Goal: Information Seeking & Learning: Learn about a topic

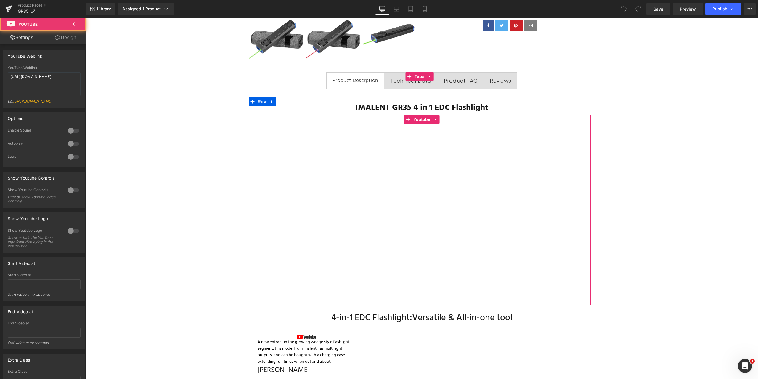
click at [297, 198] on div at bounding box center [422, 210] width 338 height 190
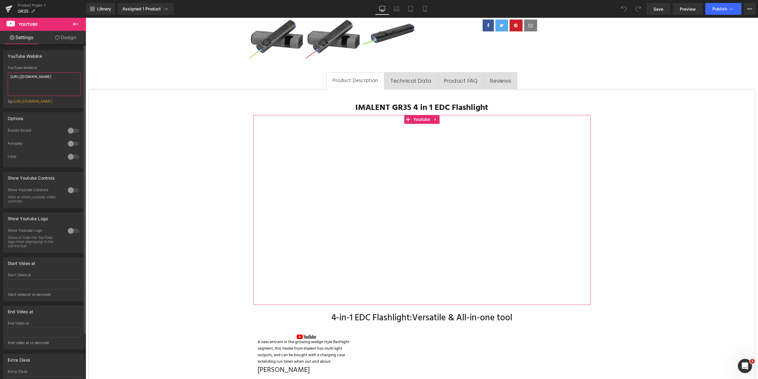
click at [64, 78] on textarea "[URL][DOMAIN_NAME]" at bounding box center [44, 84] width 73 height 24
drag, startPoint x: 66, startPoint y: 77, endPoint x: 0, endPoint y: 76, distance: 66.0
click at [0, 76] on div "YouTube Weblink YouTube Weblink [URL][DOMAIN_NAME] Eg: [URL][DOMAIN_NAME]" at bounding box center [44, 77] width 89 height 62
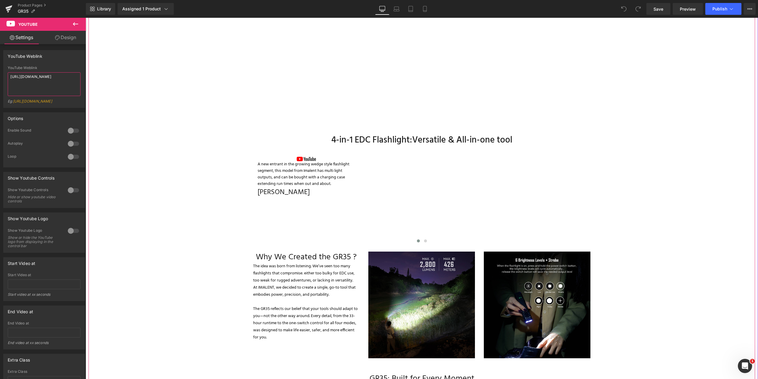
scroll to position [355, 0]
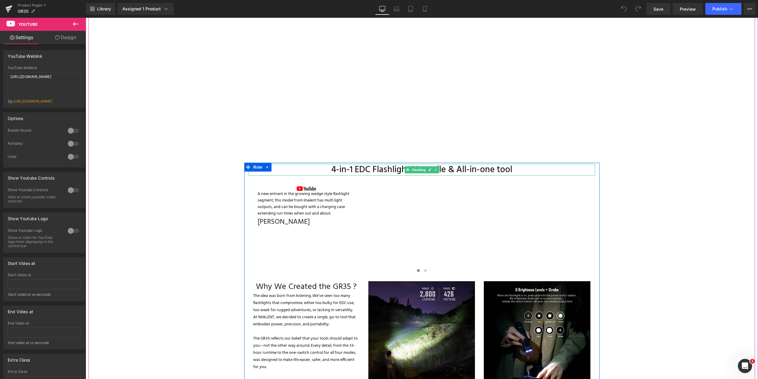
click at [329, 167] on h3 "4-in-1 EDC Flashlight:Versatile & All-in-one tool" at bounding box center [422, 170] width 346 height 12
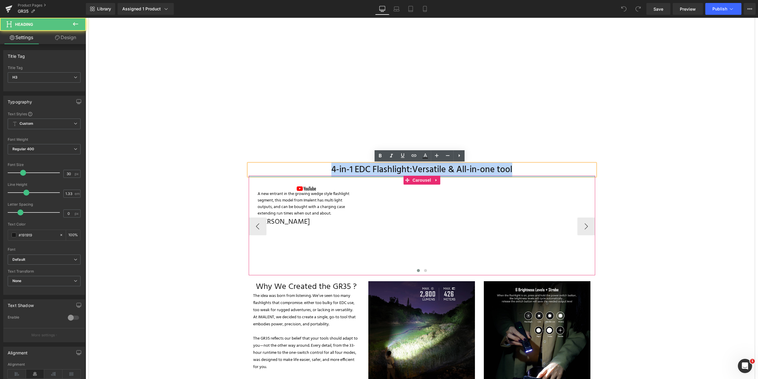
drag, startPoint x: 329, startPoint y: 170, endPoint x: 530, endPoint y: 176, distance: 200.5
click at [530, 176] on div "4-in-1 EDC Flashlight:Versatile & All-in-one tool Heading Image A new entrant i…" at bounding box center [421, 277] width 355 height 227
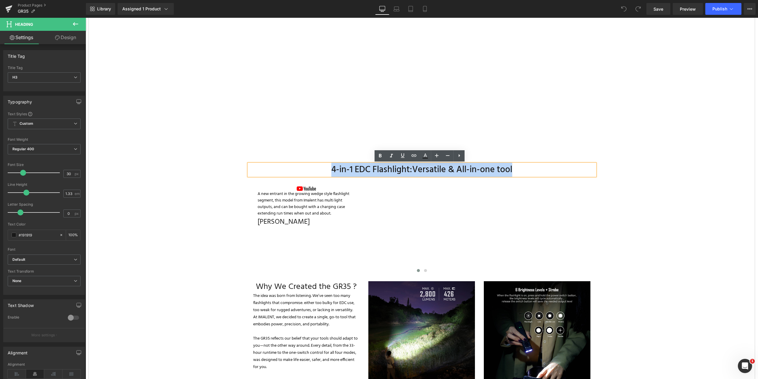
copy h3 "4-in-1 EDC Flashlight:Versatile & All-in-one tool"
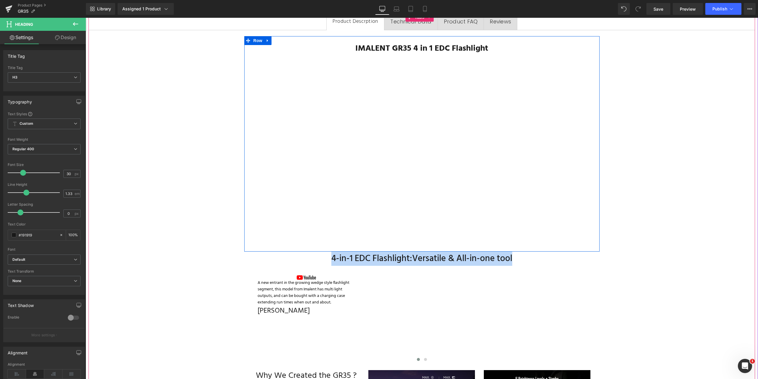
scroll to position [237, 0]
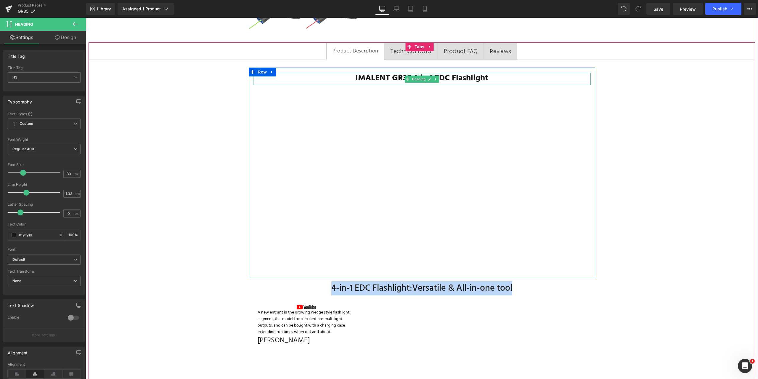
click at [485, 77] on b "IMALENT GR35 4 in 1 EDC Flashlight" at bounding box center [421, 77] width 133 height 13
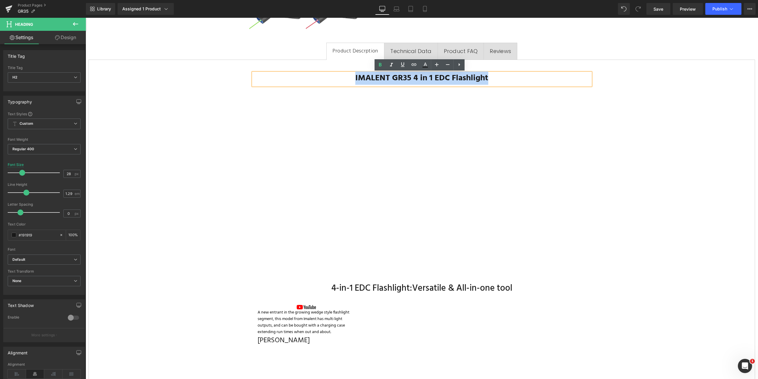
drag, startPoint x: 494, startPoint y: 78, endPoint x: 354, endPoint y: 76, distance: 140.4
click at [354, 76] on h2 "IMALENT GR35 4 in 1 EDC Flashlight" at bounding box center [422, 78] width 338 height 11
copy b "IMALENT GR35 4 in 1 EDC Flashlight"
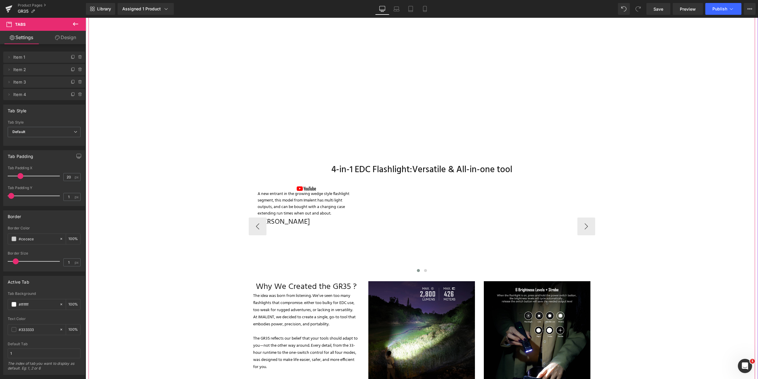
scroll to position [385, 0]
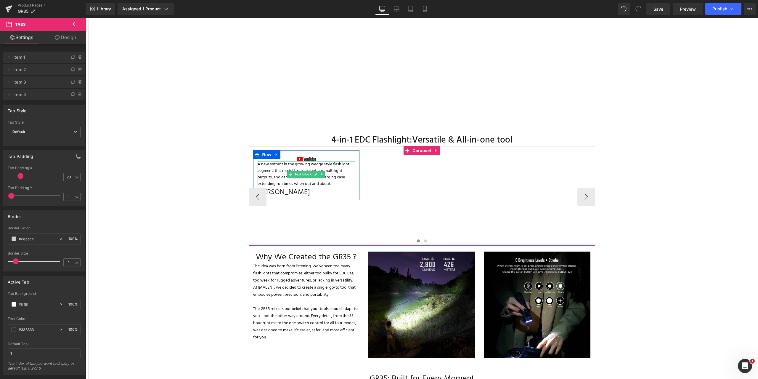
click at [330, 167] on p "A new entrant in the growing wedge style flashlight segment, this model from Im…" at bounding box center [307, 174] width 98 height 26
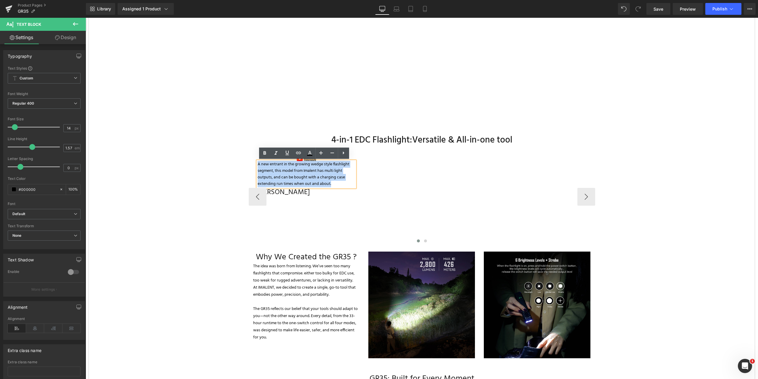
drag, startPoint x: 332, startPoint y: 183, endPoint x: 252, endPoint y: 165, distance: 81.6
click at [253, 165] on div "Image A new entrant in the growing wedge style flashlight segment, this model f…" at bounding box center [306, 176] width 107 height 43
copy p "A new entrant in the growing wedge style flashlight segment, this model from Im…"
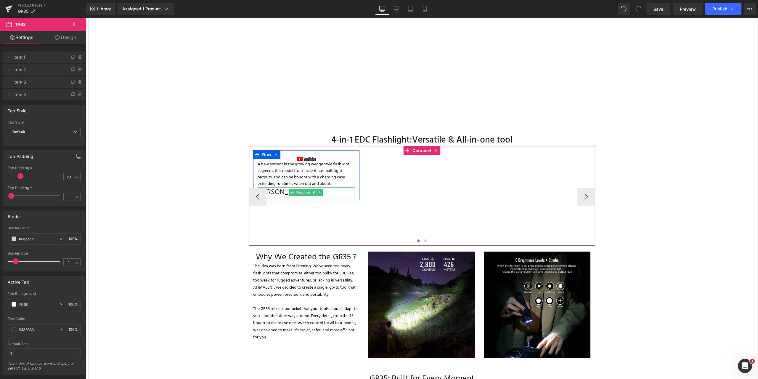
click at [276, 191] on h4 "[PERSON_NAME]" at bounding box center [307, 192] width 98 height 10
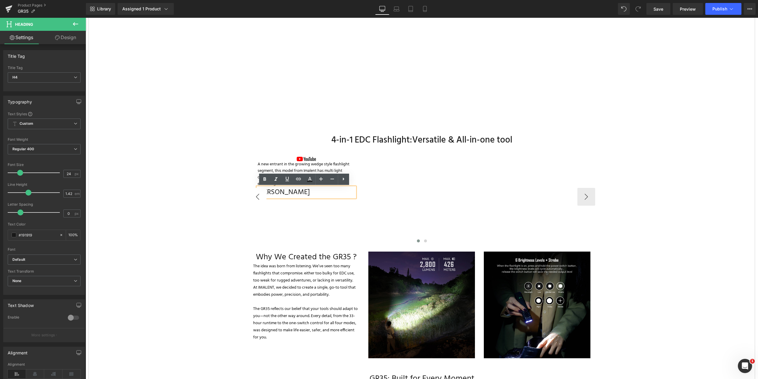
drag, startPoint x: 319, startPoint y: 194, endPoint x: 236, endPoint y: 192, distance: 82.6
copy h4 "[PERSON_NAME]"
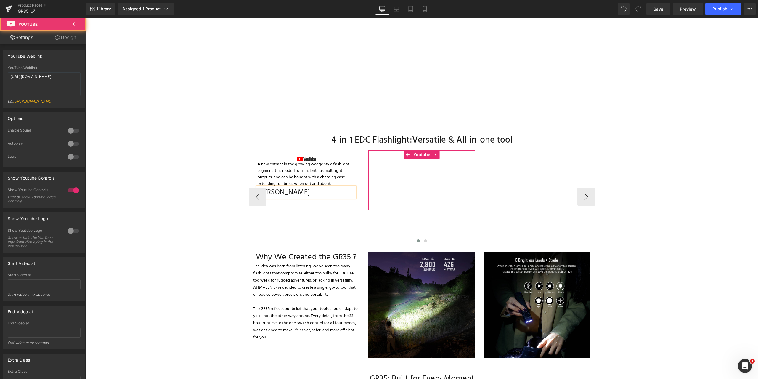
click at [390, 178] on div at bounding box center [421, 180] width 107 height 60
click at [421, 152] on div "Image A new entrant in the growing wedge style flashlight segment, this model f…" at bounding box center [422, 195] width 346 height 99
drag, startPoint x: 71, startPoint y: 78, endPoint x: 46, endPoint y: 89, distance: 27.0
click at [1, 75] on div "YouTube Weblink YouTube Weblink [URL][DOMAIN_NAME] Eg: [URL][DOMAIN_NAME]" at bounding box center [44, 77] width 89 height 62
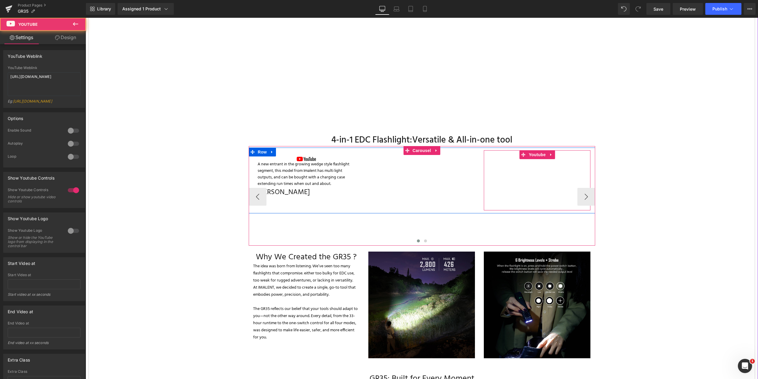
click at [538, 153] on div at bounding box center [537, 180] width 107 height 60
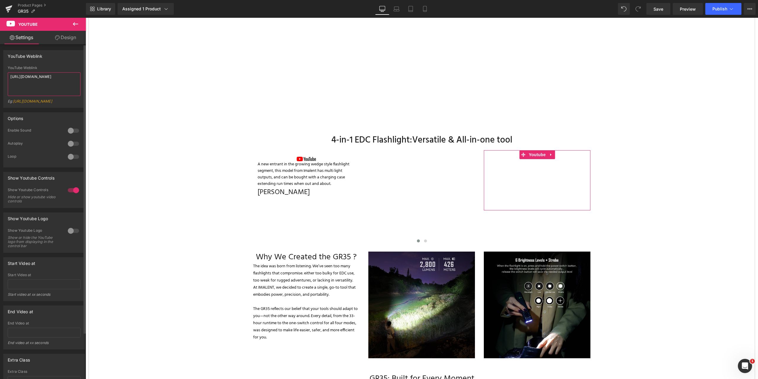
drag, startPoint x: 48, startPoint y: 84, endPoint x: 2, endPoint y: 75, distance: 46.7
click at [2, 75] on div "YouTube Weblink YouTube Weblink [URL][DOMAIN_NAME] Eg: [URL][DOMAIN_NAME]" at bounding box center [44, 77] width 89 height 62
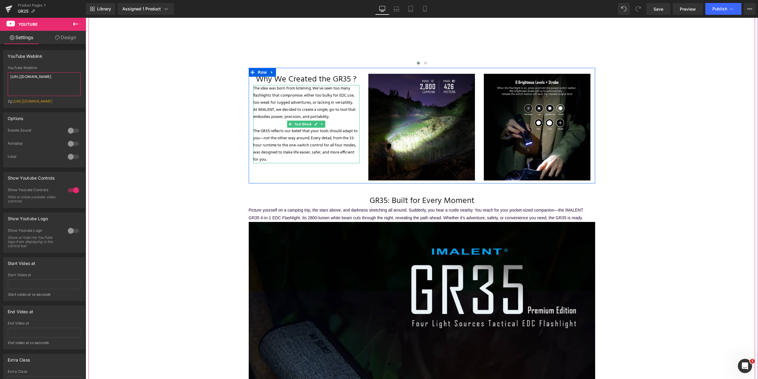
scroll to position [533, 0]
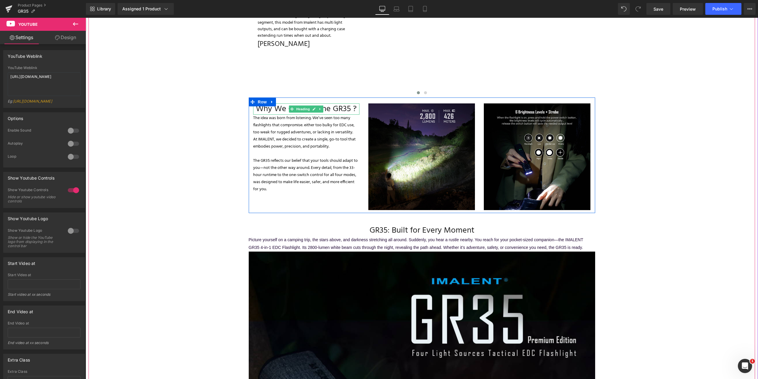
click at [255, 109] on h3 "Why We Created the GR35 ?" at bounding box center [306, 108] width 107 height 11
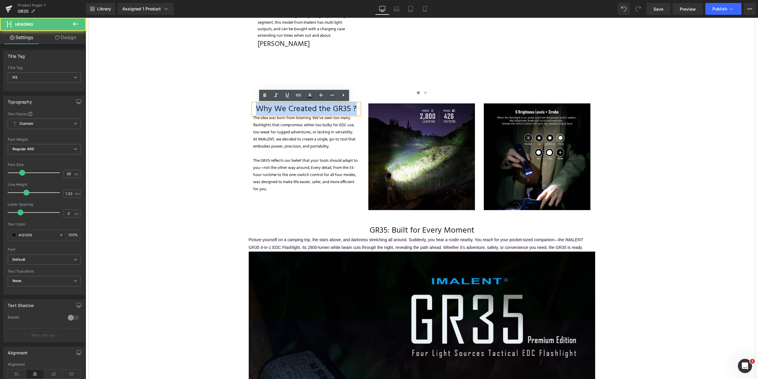
drag, startPoint x: 355, startPoint y: 110, endPoint x: 248, endPoint y: 108, distance: 106.9
click at [249, 108] on div "Why We Created the GR35 ? Heading The idea was born from listening. We’ve seen …" at bounding box center [306, 147] width 115 height 89
copy h3 "Why We Created the GR35 ?"
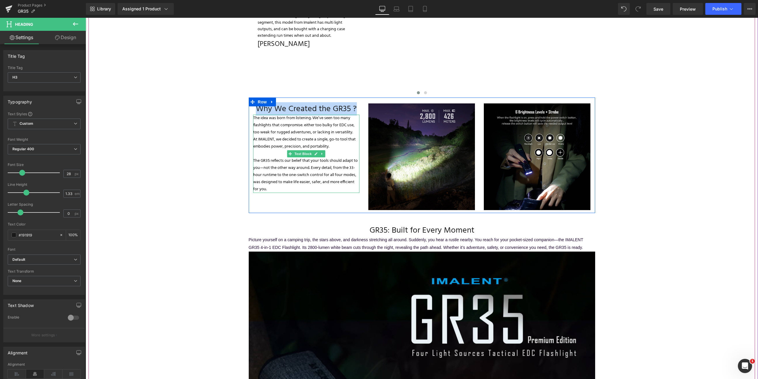
click at [276, 188] on p "The GR35 reflects our belief that your tools should adapt to you—not the other …" at bounding box center [306, 175] width 107 height 36
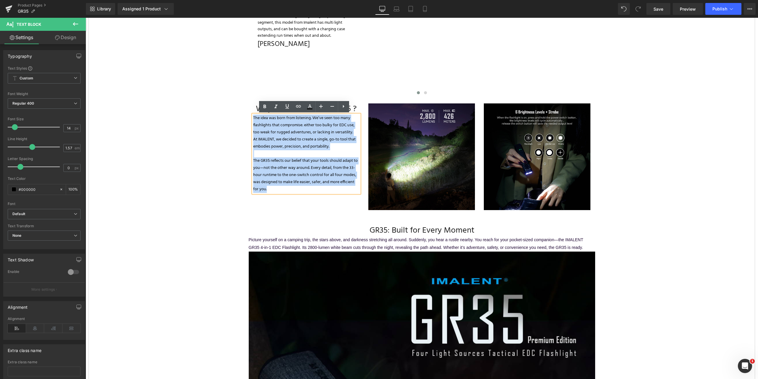
drag, startPoint x: 268, startPoint y: 188, endPoint x: 249, endPoint y: 116, distance: 74.3
click at [249, 116] on div "Why We Created the GR35 ? Heading The idea was born from listening. We’ve seen …" at bounding box center [306, 147] width 115 height 89
copy div "The idea was born from listening. We’ve seen too many flashlights that compromi…"
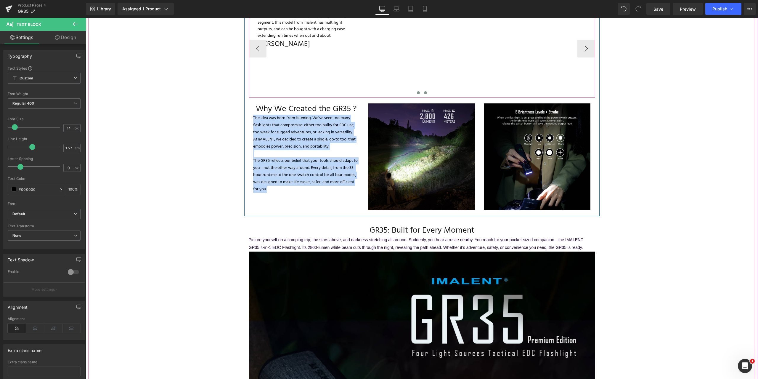
click at [424, 91] on span at bounding box center [425, 92] width 3 height 3
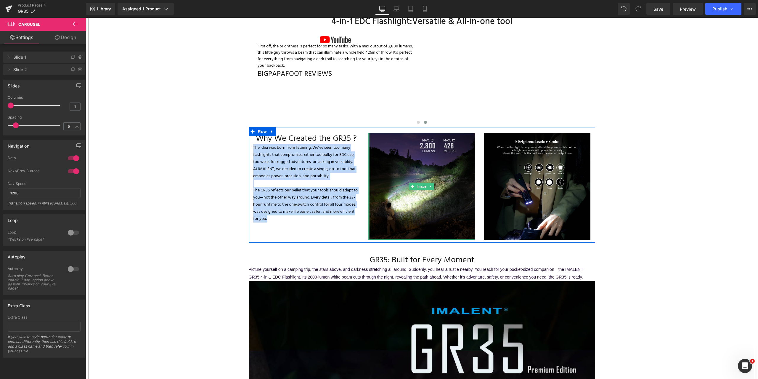
scroll to position [444, 0]
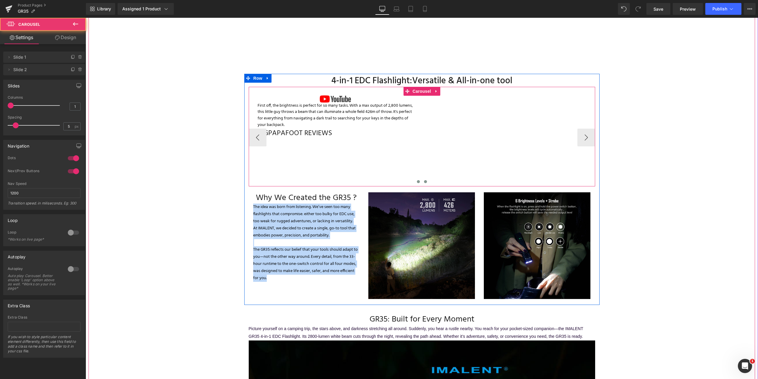
click at [417, 181] on span at bounding box center [418, 181] width 3 height 3
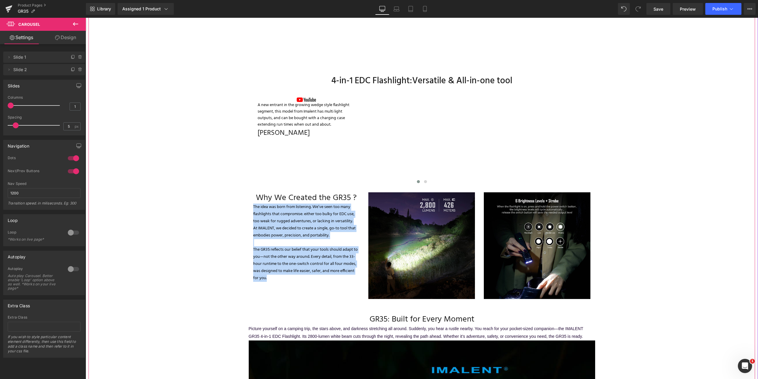
scroll to position [503, 0]
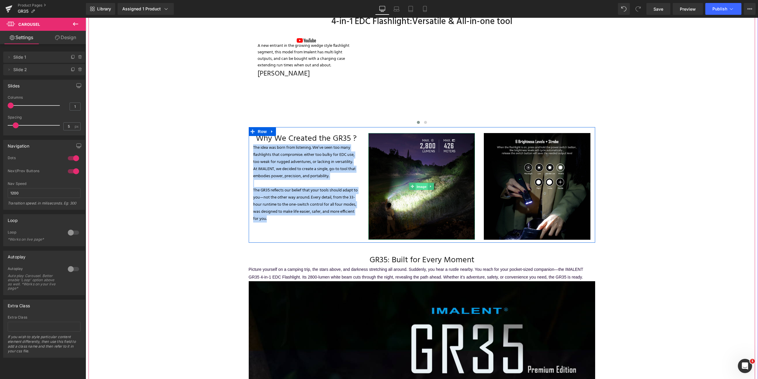
click at [416, 185] on span "Image" at bounding box center [422, 186] width 12 height 7
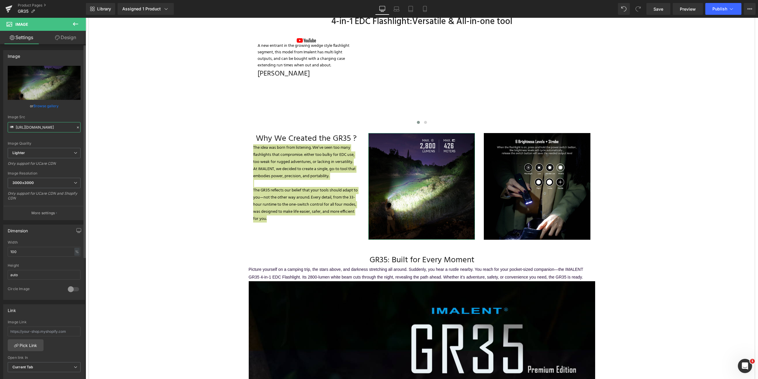
click at [17, 127] on input "[URL][DOMAIN_NAME]" at bounding box center [44, 127] width 73 height 10
drag, startPoint x: 102, startPoint y: 145, endPoint x: 112, endPoint y: 134, distance: 15.1
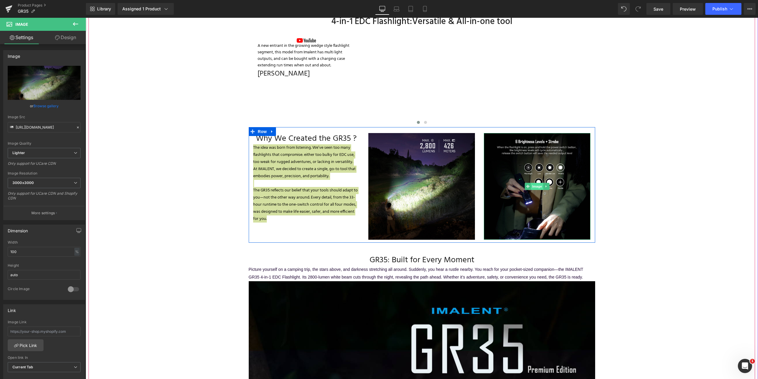
click at [534, 186] on span "Image" at bounding box center [537, 186] width 12 height 7
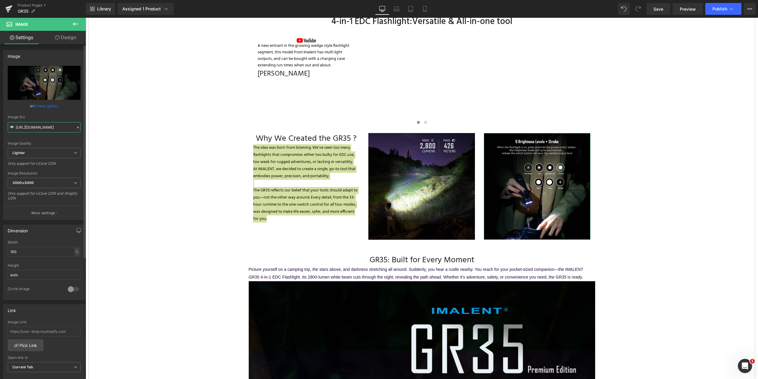
click at [17, 126] on input "[URL][DOMAIN_NAME]" at bounding box center [44, 127] width 73 height 10
drag, startPoint x: 101, startPoint y: 144, endPoint x: 134, endPoint y: 134, distance: 34.5
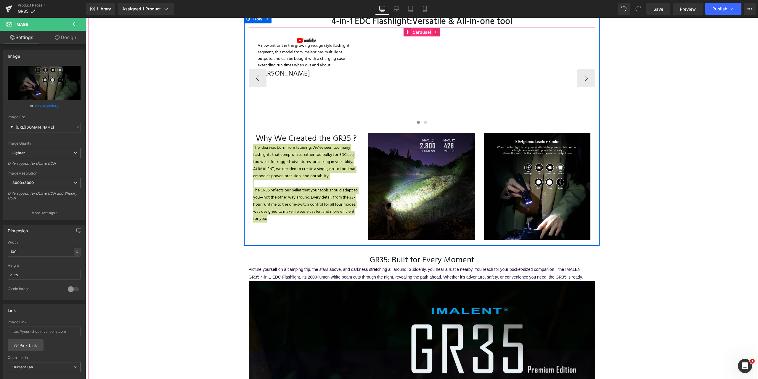
click at [425, 31] on span "Carousel" at bounding box center [421, 32] width 21 height 9
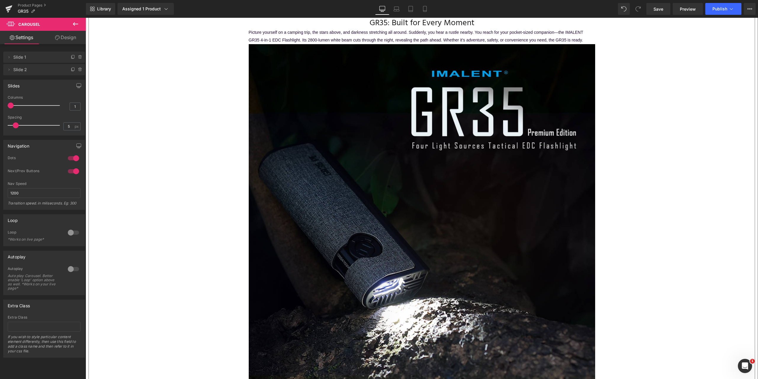
scroll to position [711, 0]
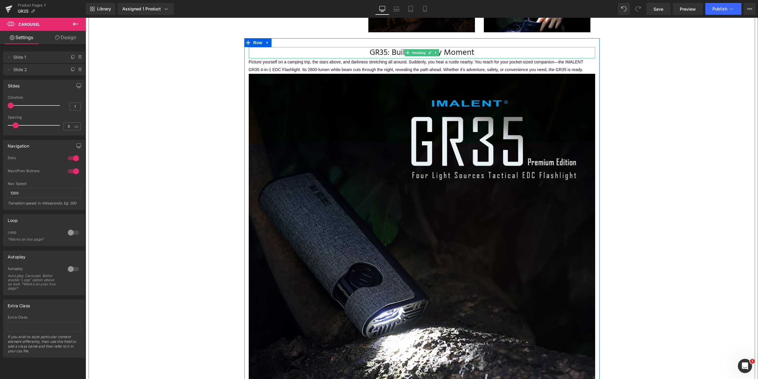
click at [372, 51] on h3 "GR35: Built for Every Moment" at bounding box center [422, 52] width 346 height 11
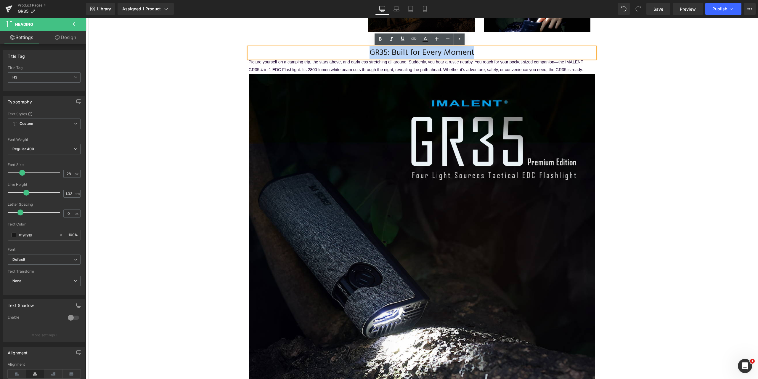
drag, startPoint x: 476, startPoint y: 51, endPoint x: 369, endPoint y: 49, distance: 106.9
click at [369, 49] on h3 "GR35: Built for Every Moment" at bounding box center [422, 52] width 346 height 11
copy h3 "GR35: Built for Every Moment"
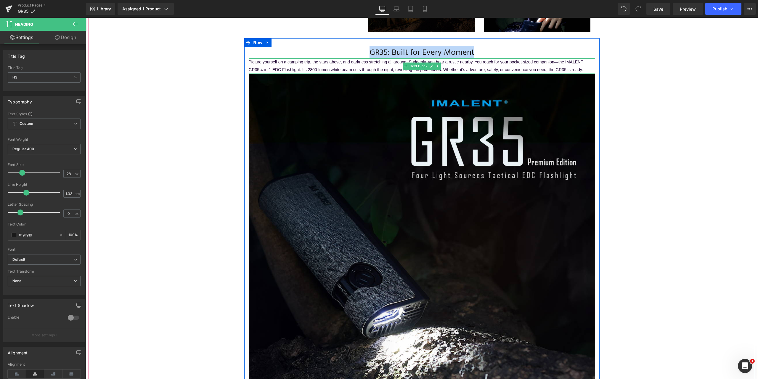
click at [581, 69] on span "Picture yourself on a camping trip, the stars above, and darkness stretching al…" at bounding box center [416, 66] width 335 height 12
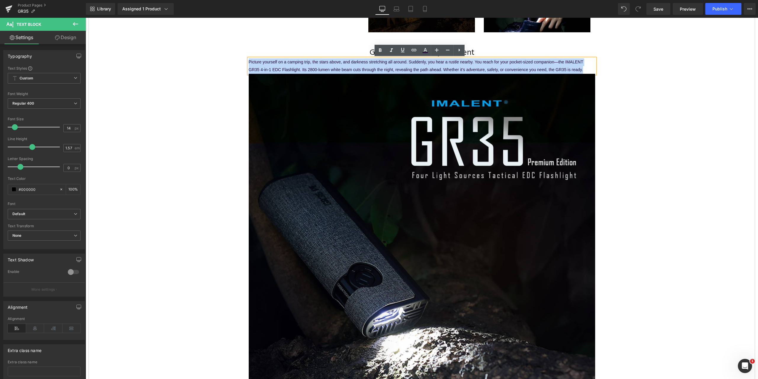
drag, startPoint x: 583, startPoint y: 69, endPoint x: 247, endPoint y: 62, distance: 336.7
click at [249, 62] on p "Picture yourself on a camping trip, the stars above, and darkness stretching al…" at bounding box center [422, 65] width 346 height 15
copy span "Picture yourself on a camping trip, the stars above, and darkness stretching al…"
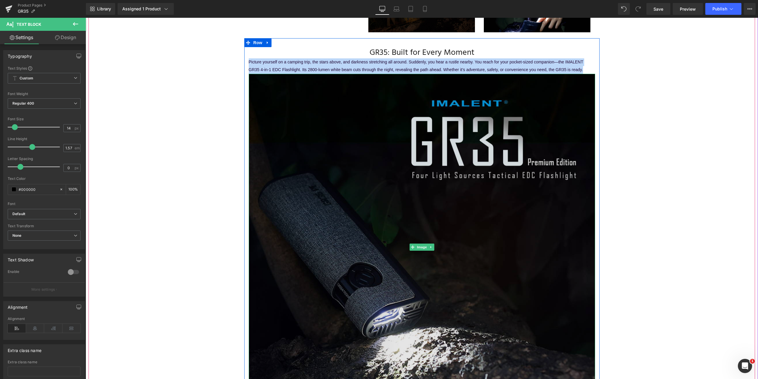
click at [379, 176] on img at bounding box center [422, 247] width 346 height 346
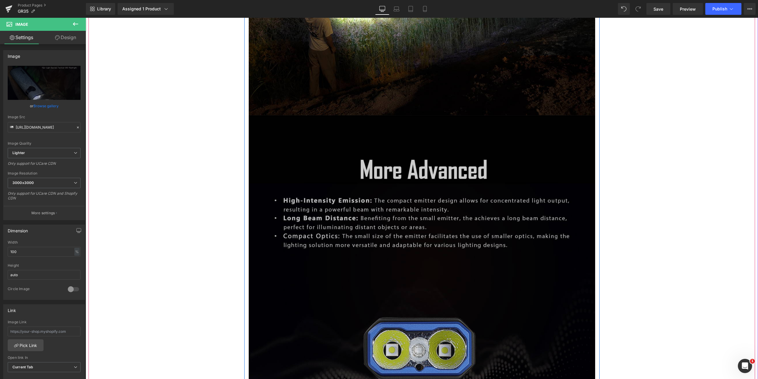
scroll to position [1421, 0]
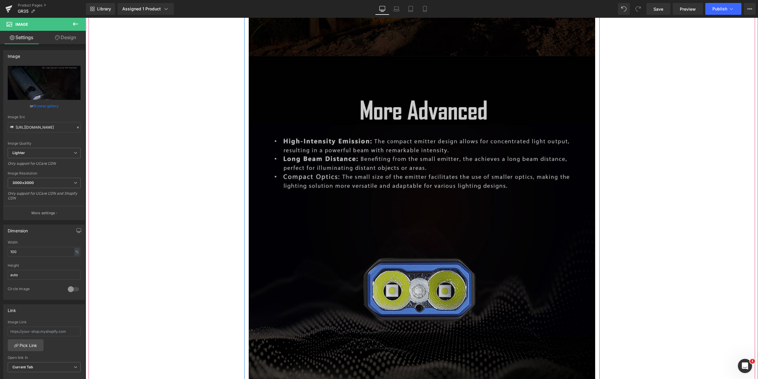
click at [307, 175] on img at bounding box center [422, 229] width 346 height 346
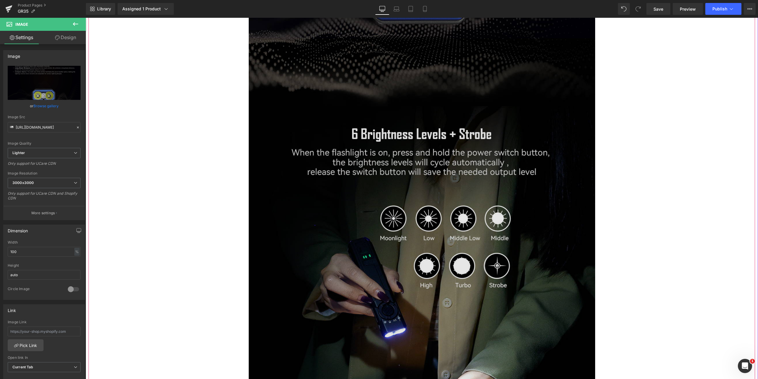
scroll to position [1747, 0]
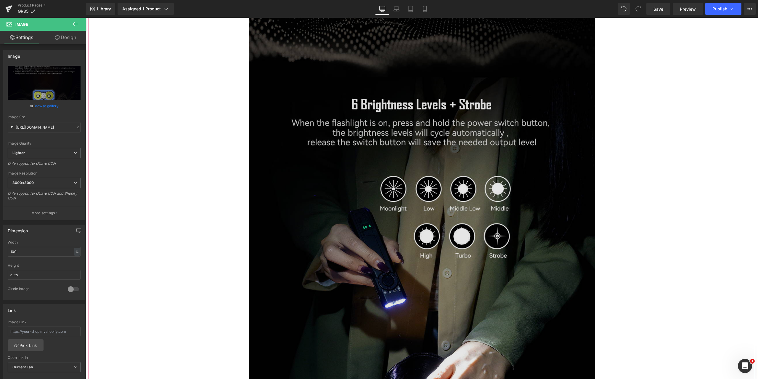
click at [371, 169] on img at bounding box center [422, 250] width 346 height 346
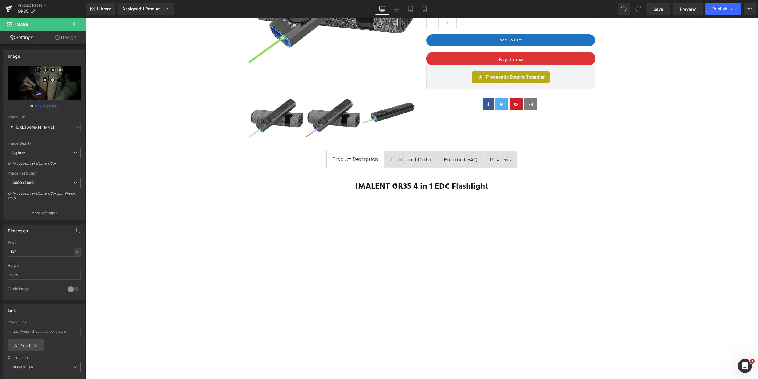
scroll to position [135, 0]
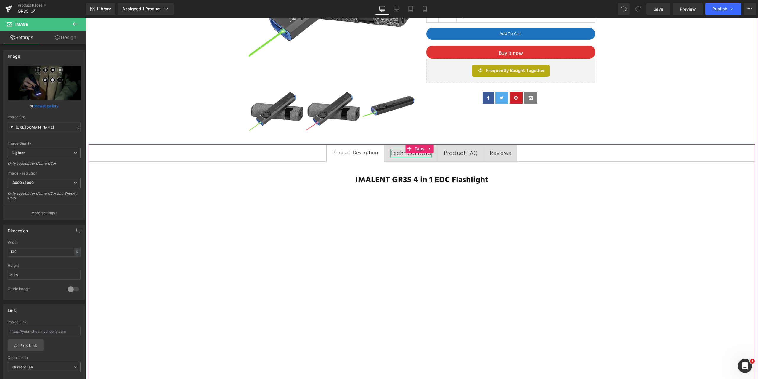
click at [403, 152] on span "Technical Data" at bounding box center [410, 152] width 41 height 7
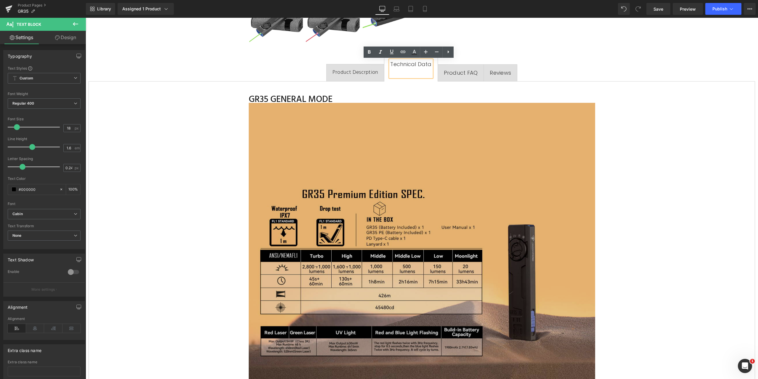
scroll to position [194, 0]
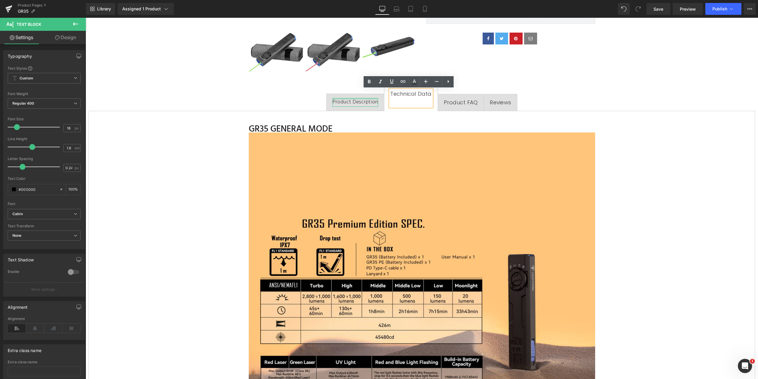
click at [352, 99] on div at bounding box center [355, 98] width 46 height 1
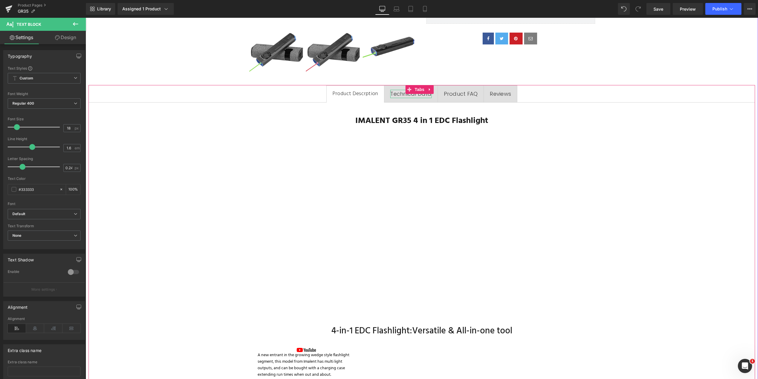
click at [396, 96] on span "Technical Data" at bounding box center [410, 93] width 41 height 7
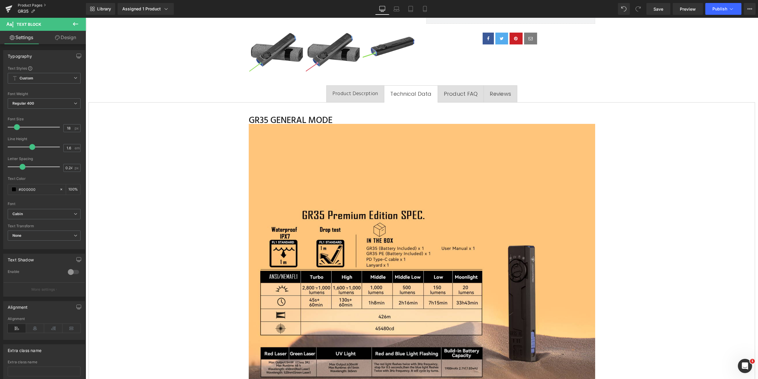
click at [30, 4] on link "Product Pages" at bounding box center [52, 5] width 68 height 5
